Goal: Information Seeking & Learning: Learn about a topic

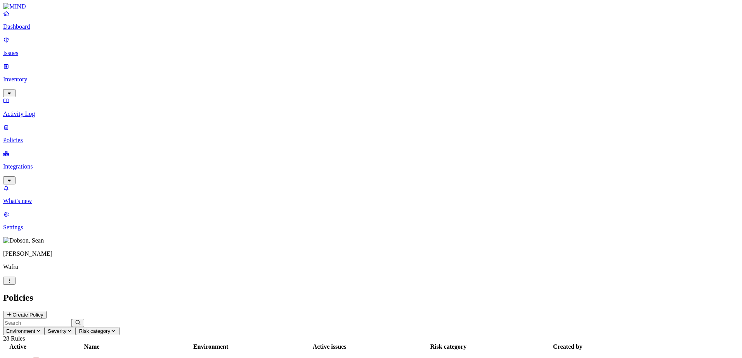
click at [33, 30] on p "Dashboard" at bounding box center [370, 26] width 735 height 7
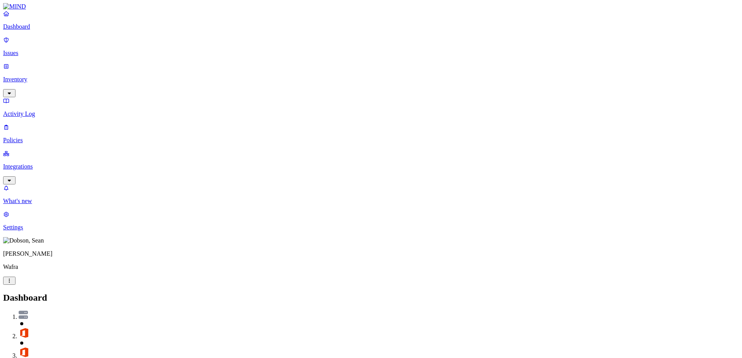
click at [26, 50] on p "Issues" at bounding box center [370, 53] width 735 height 7
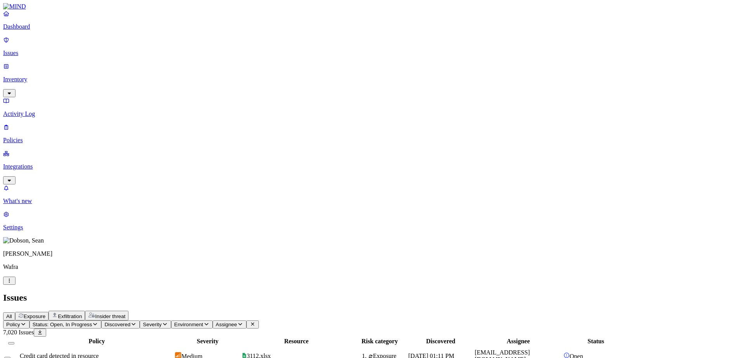
click at [271, 353] on span "3112.xlsx" at bounding box center [259, 356] width 24 height 7
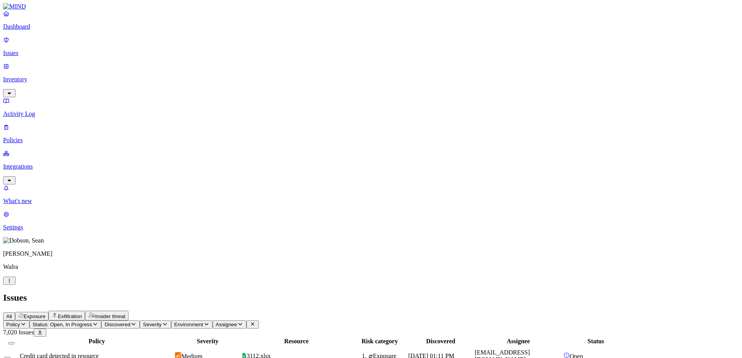
click at [33, 76] on p "Inventory" at bounding box center [370, 79] width 735 height 7
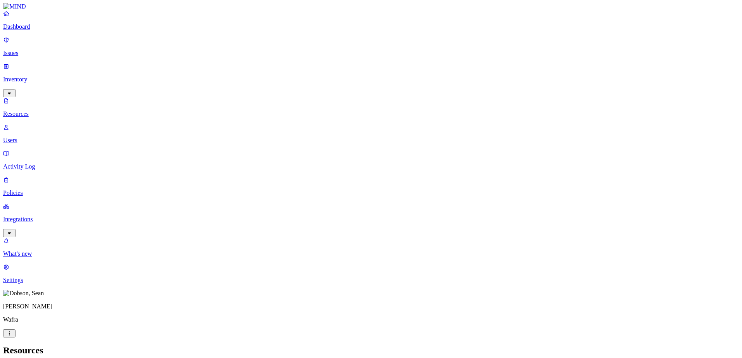
click at [33, 150] on link "Activity Log" at bounding box center [370, 160] width 735 height 20
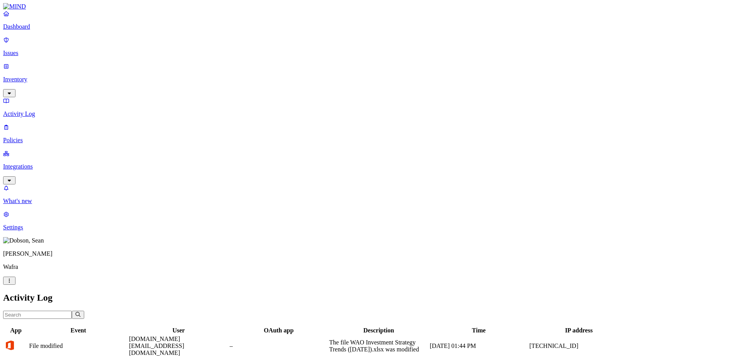
click at [38, 137] on p "Policies" at bounding box center [370, 140] width 735 height 7
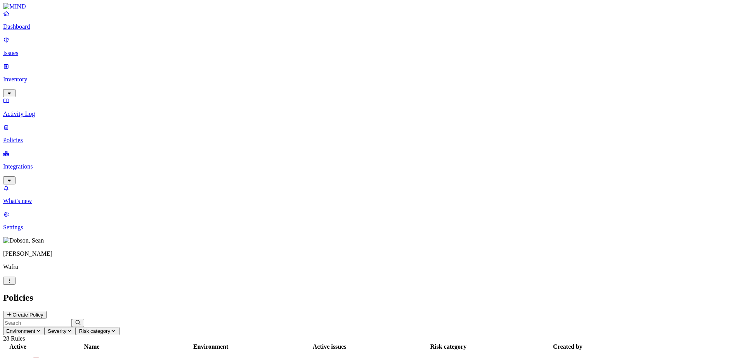
click at [22, 163] on p "Integrations" at bounding box center [370, 166] width 735 height 7
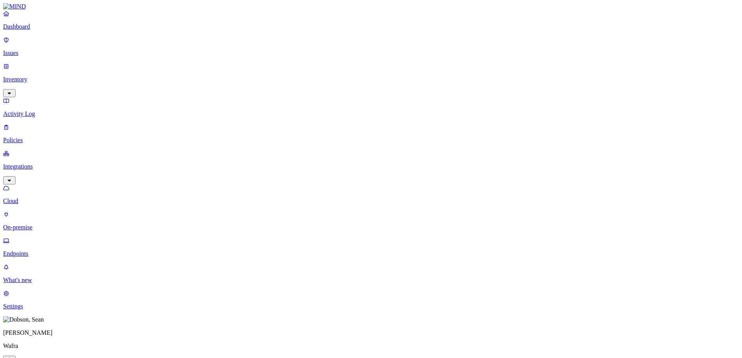
click at [45, 224] on p "On-premise" at bounding box center [370, 227] width 735 height 7
click at [45, 237] on link "Endpoints" at bounding box center [370, 247] width 735 height 20
click at [40, 310] on p "Settings" at bounding box center [370, 306] width 735 height 7
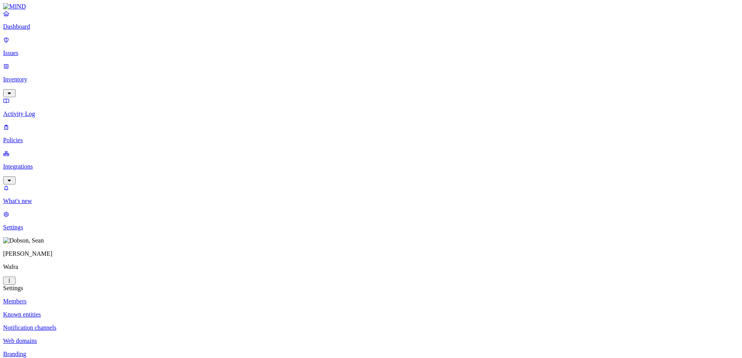
click at [119, 311] on p "Known entities" at bounding box center [370, 314] width 735 height 7
click at [104, 351] on p "Branding" at bounding box center [370, 354] width 735 height 7
click at [108, 338] on p "Web domains" at bounding box center [370, 341] width 735 height 7
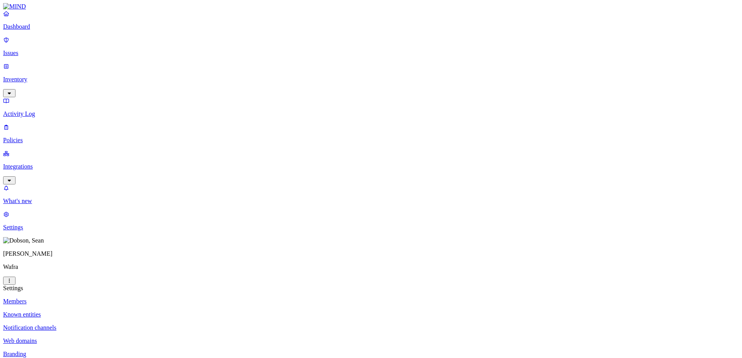
click at [98, 298] on p "Members" at bounding box center [370, 301] width 735 height 7
click at [34, 30] on p "Dashboard" at bounding box center [370, 26] width 735 height 7
